Goal: Task Accomplishment & Management: Use online tool/utility

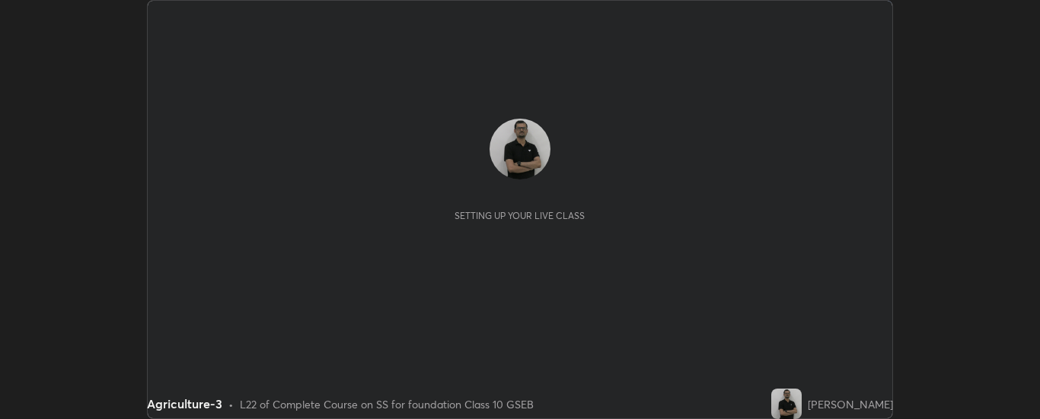
scroll to position [419, 1039]
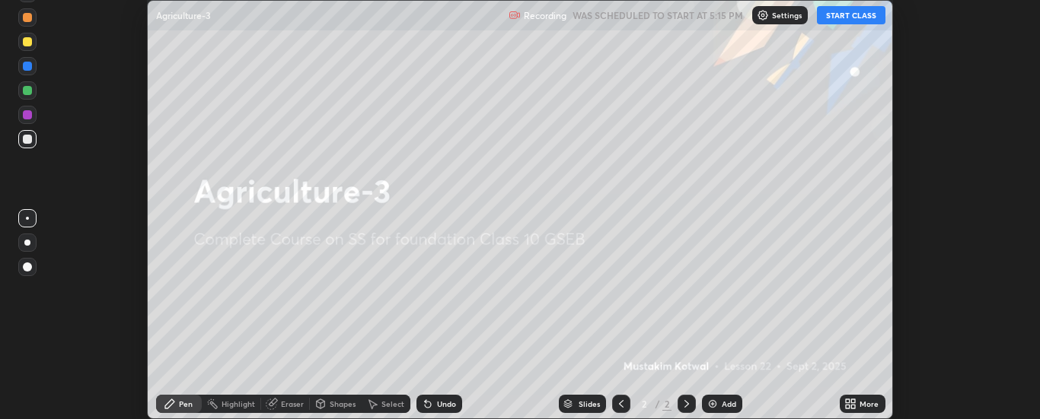
click at [849, 13] on button "START CLASS" at bounding box center [851, 15] width 68 height 18
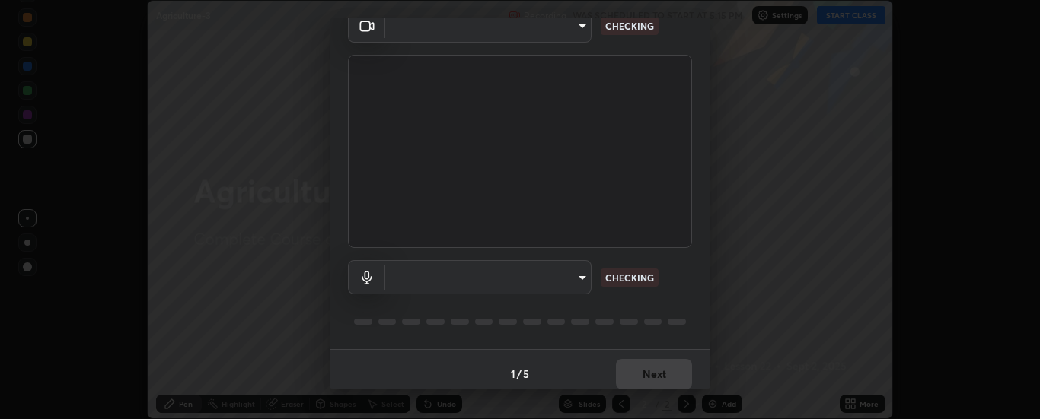
scroll to position [80, 0]
type input "6d3829c99f98afdfe7c29186be8927c2ef9ac3e8f7233b1026567672352cba5b"
type input "communications"
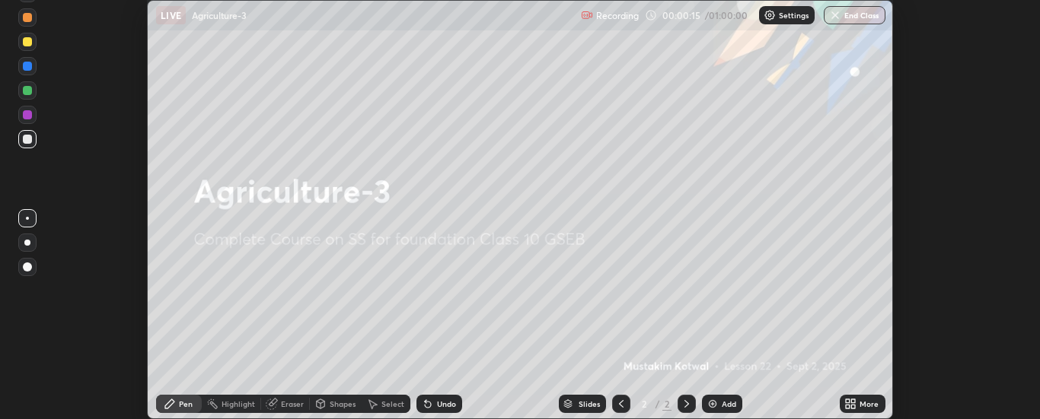
click at [724, 409] on div "Add" at bounding box center [722, 404] width 40 height 18
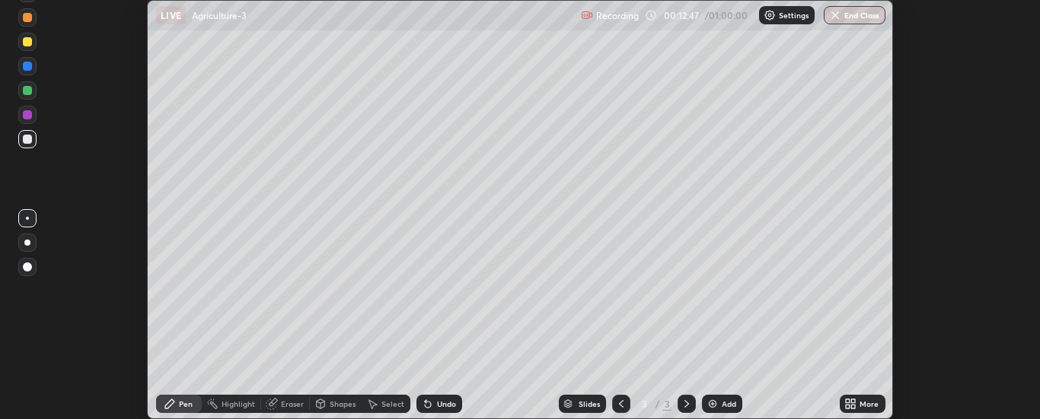
click at [285, 413] on div "Eraser" at bounding box center [285, 404] width 49 height 18
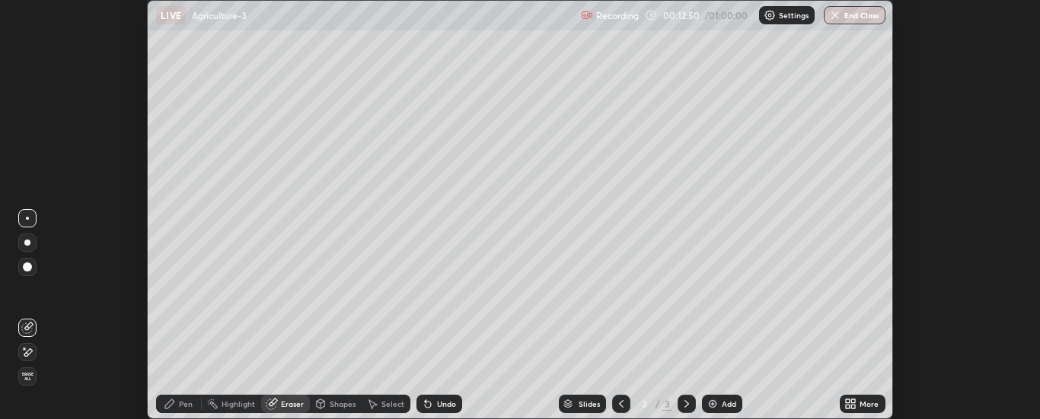
click at [190, 411] on div "Pen" at bounding box center [179, 404] width 46 height 18
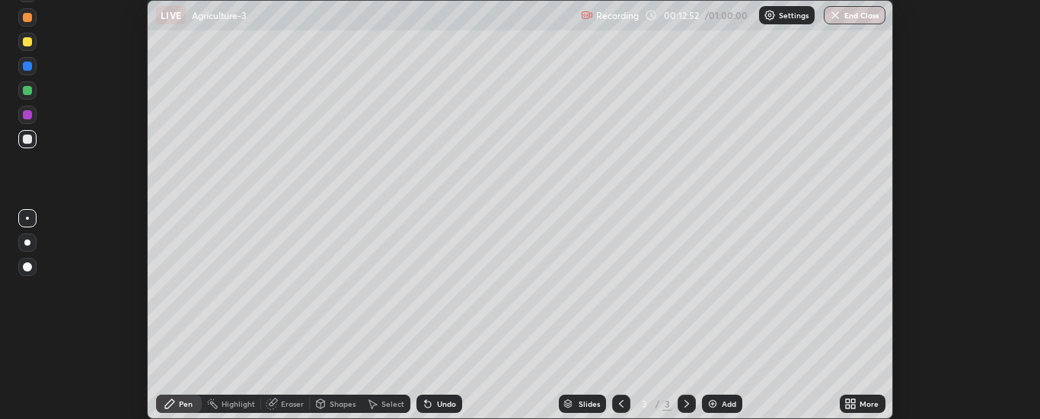
click at [27, 87] on div at bounding box center [27, 90] width 9 height 9
click at [26, 109] on div at bounding box center [27, 115] width 18 height 18
click at [26, 92] on div at bounding box center [27, 90] width 9 height 9
click at [715, 405] on img at bounding box center [712, 404] width 12 height 12
click at [27, 42] on div at bounding box center [27, 41] width 9 height 9
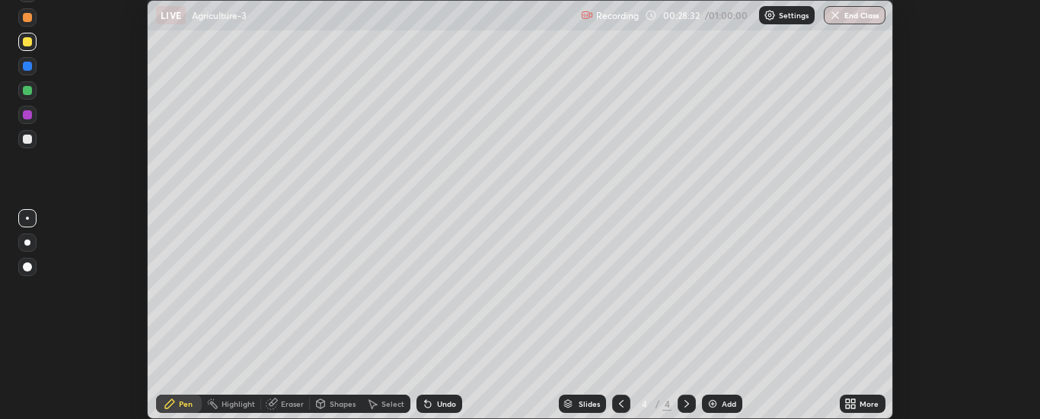
click at [279, 407] on div "Eraser" at bounding box center [285, 404] width 49 height 18
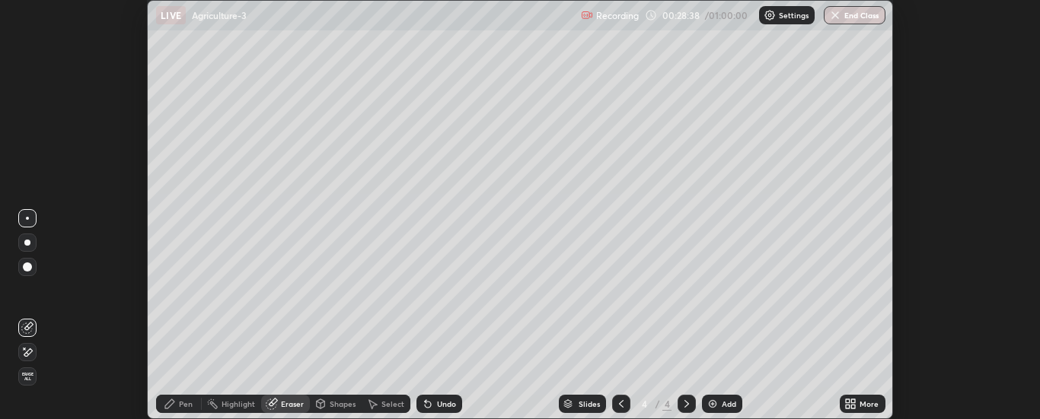
click at [193, 401] on div "Pen" at bounding box center [179, 404] width 46 height 18
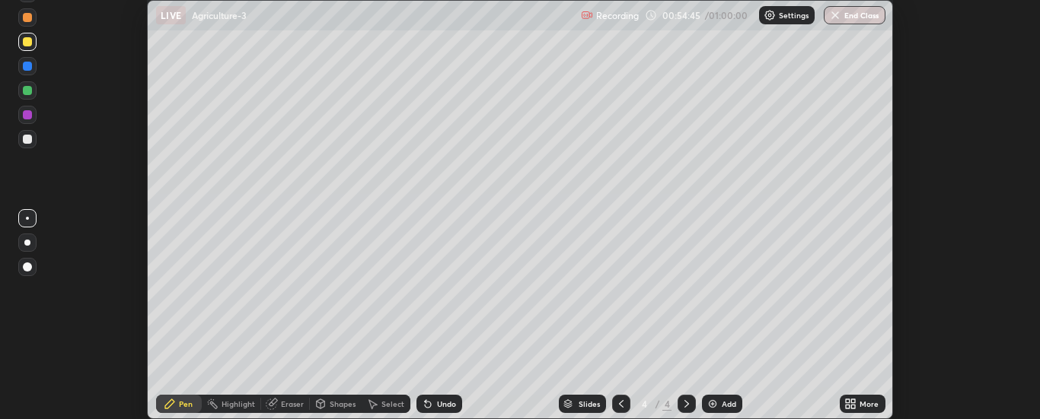
click at [841, 17] on button "End Class" at bounding box center [854, 15] width 62 height 18
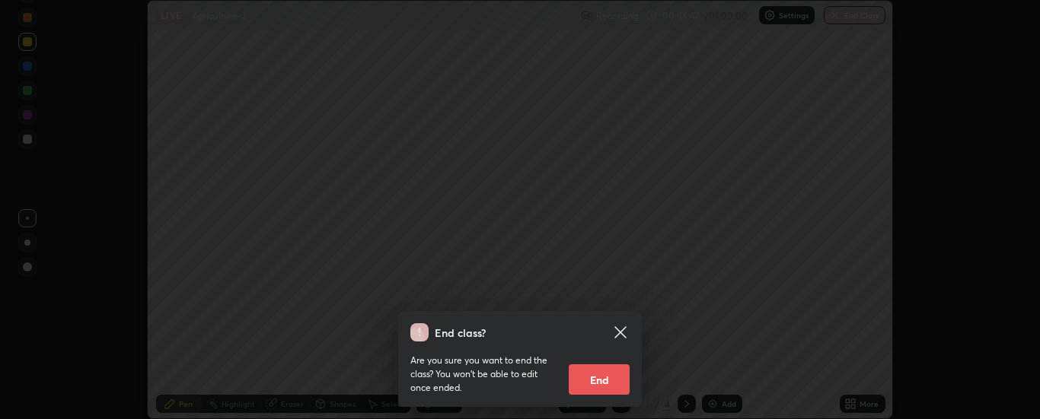
click at [599, 374] on button "End" at bounding box center [599, 380] width 61 height 30
